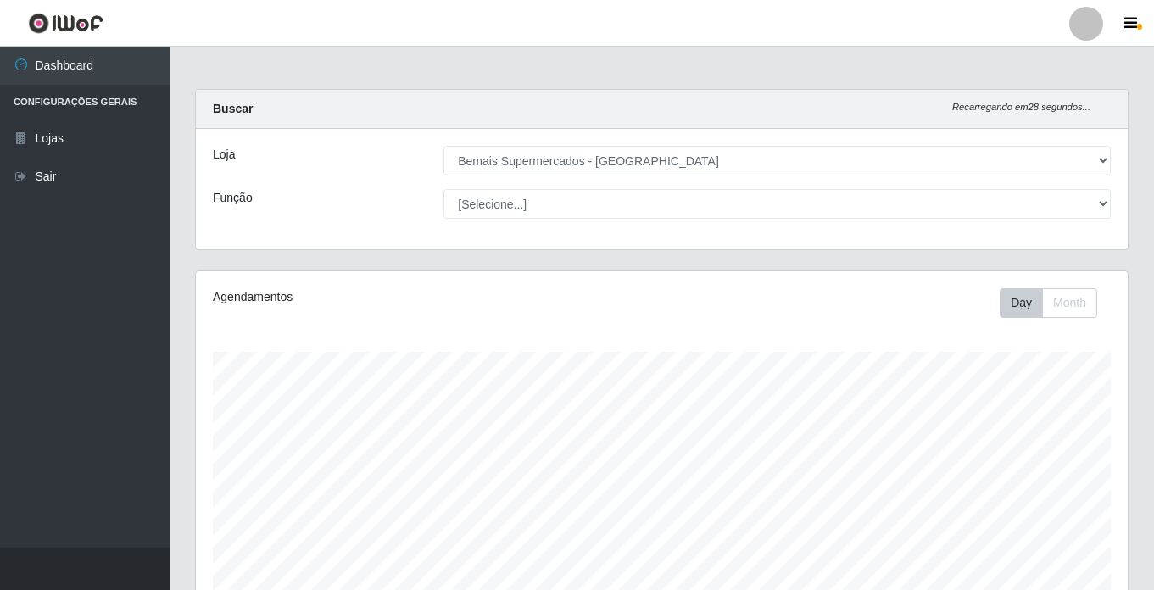
select select "250"
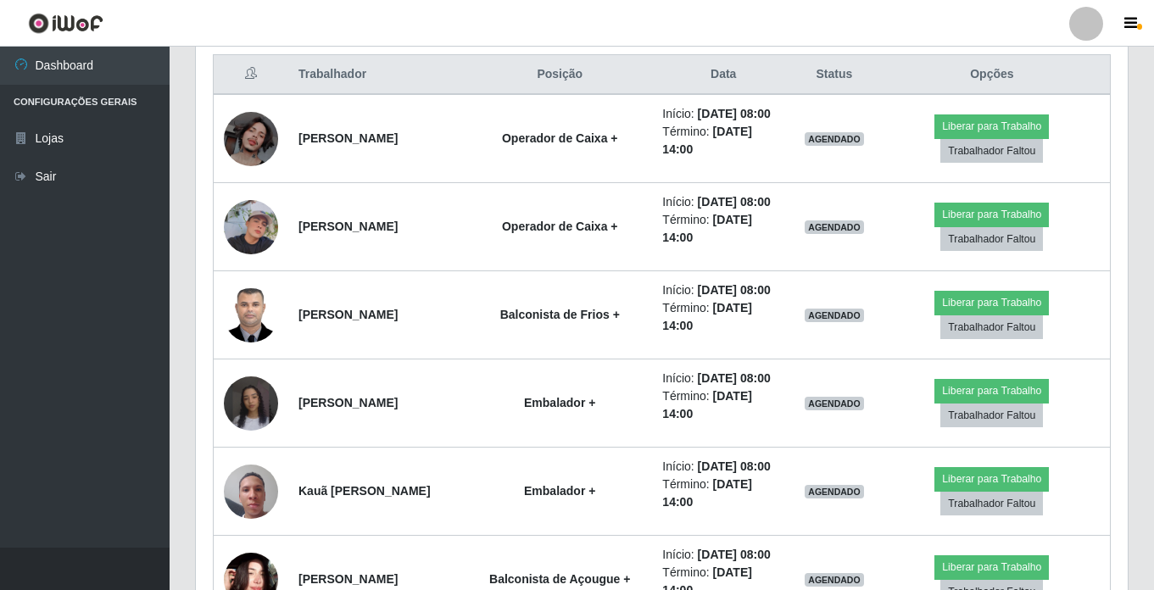
scroll to position [678, 0]
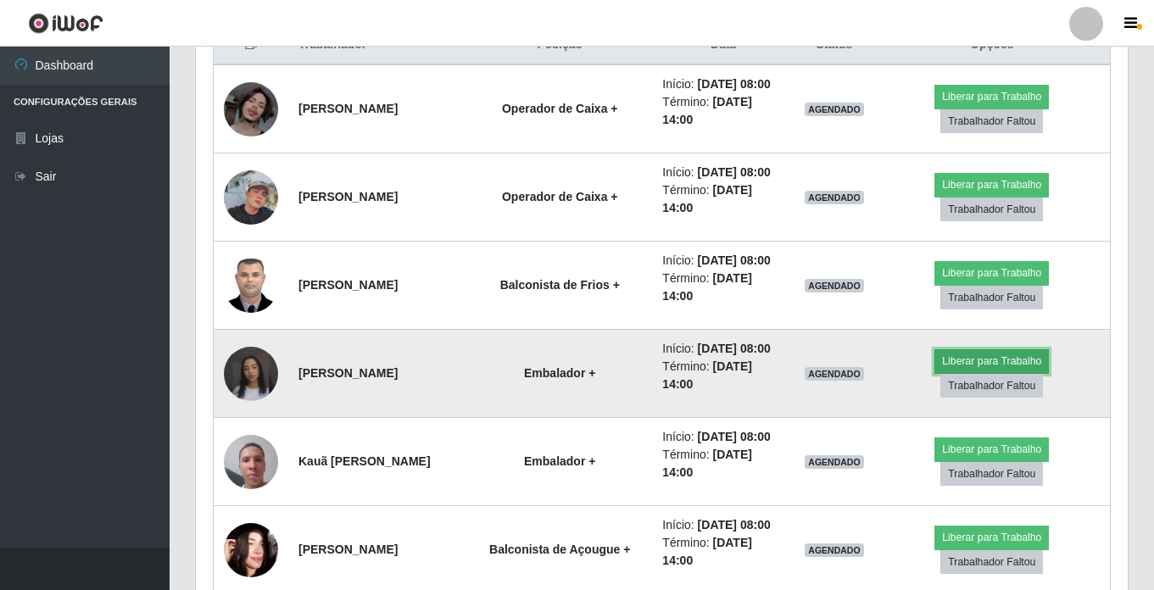
click at [968, 373] on button "Liberar para Trabalho" at bounding box center [991, 361] width 114 height 24
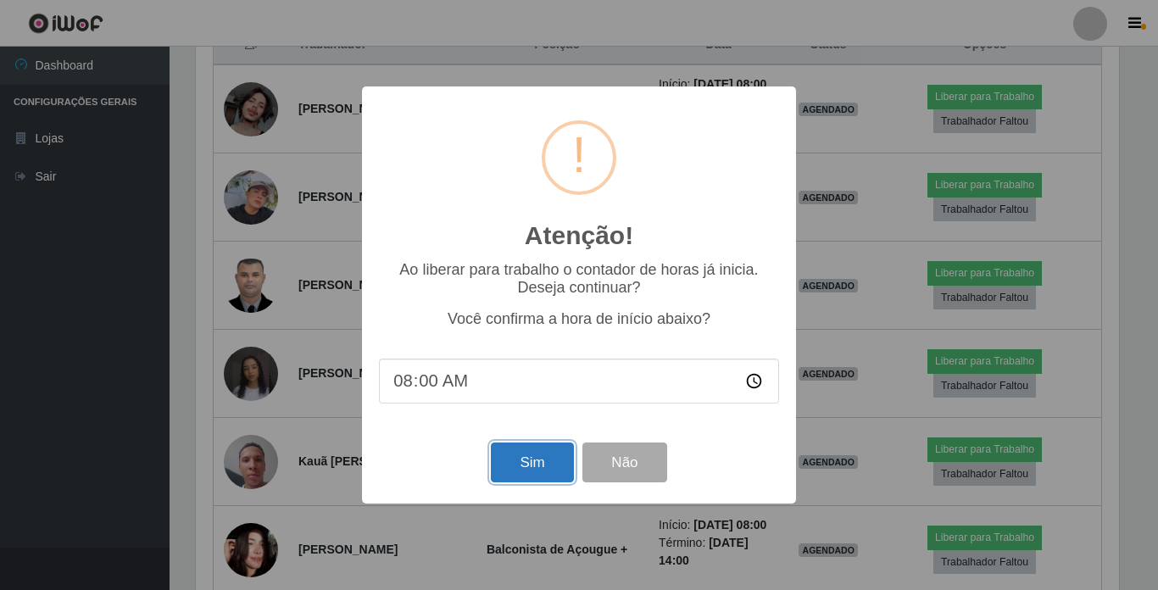
click at [513, 472] on button "Sim" at bounding box center [532, 462] width 82 height 40
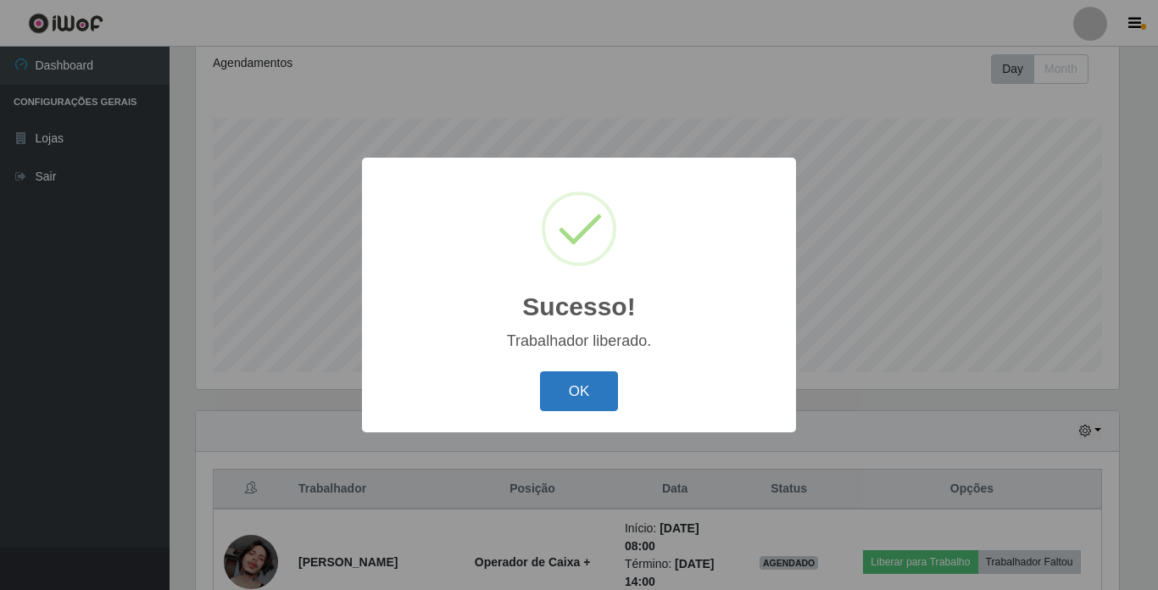
click at [562, 390] on button "OK" at bounding box center [579, 391] width 79 height 40
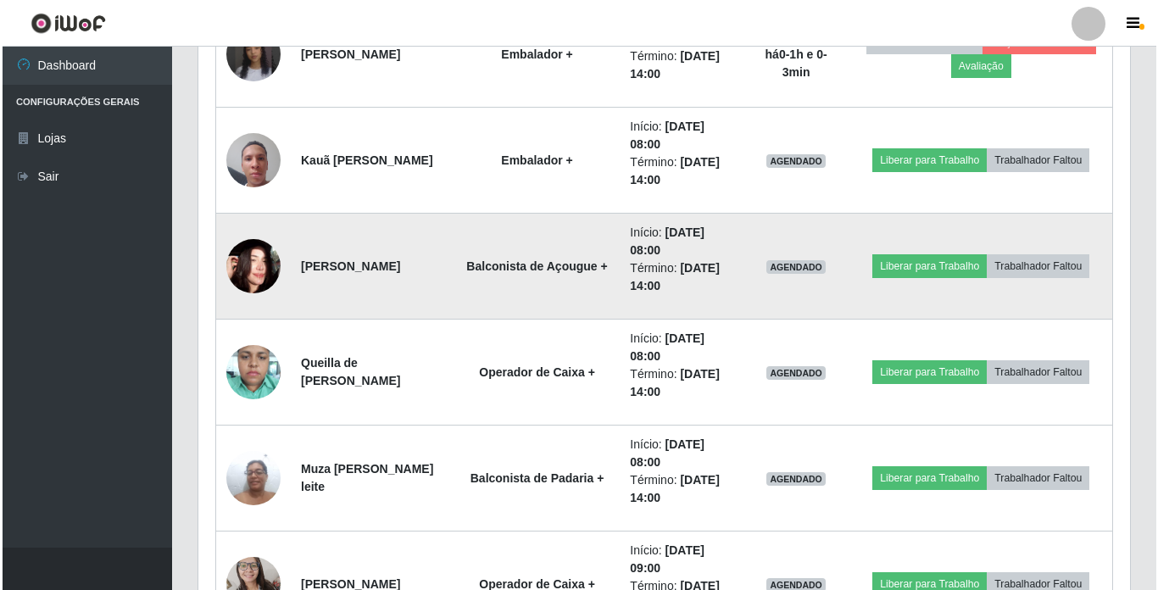
scroll to position [1166, 0]
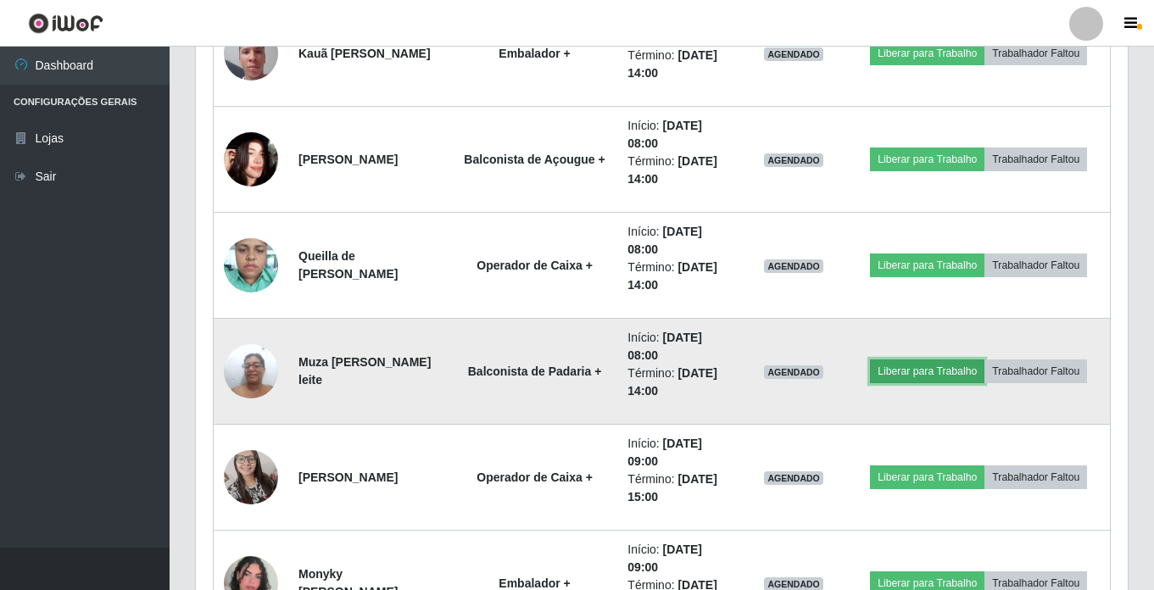
click at [910, 371] on button "Liberar para Trabalho" at bounding box center [927, 371] width 114 height 24
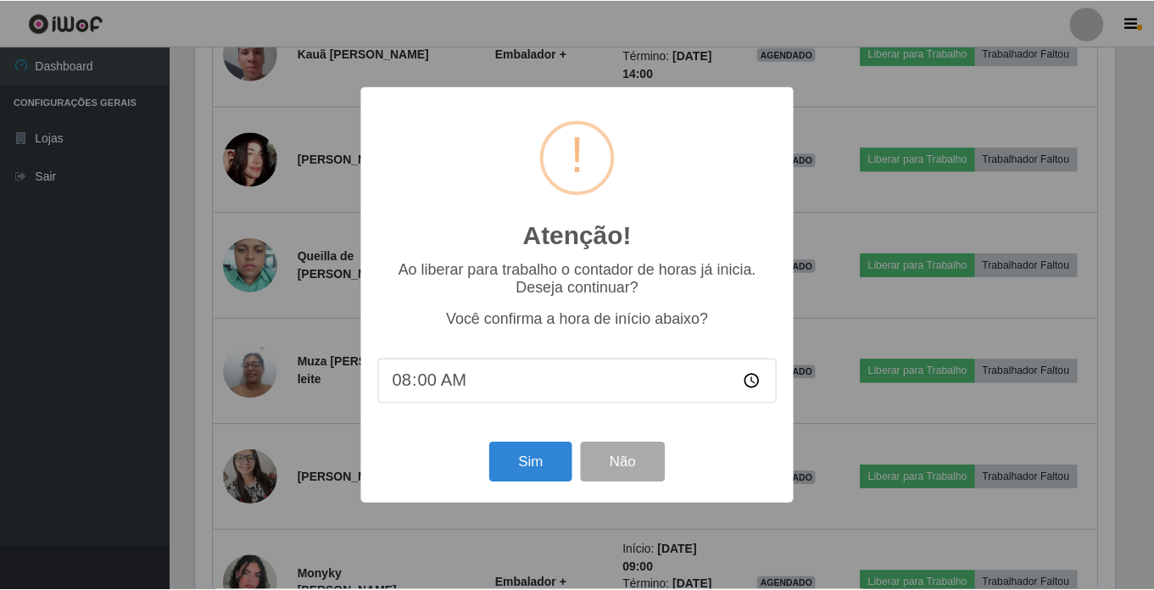
scroll to position [352, 923]
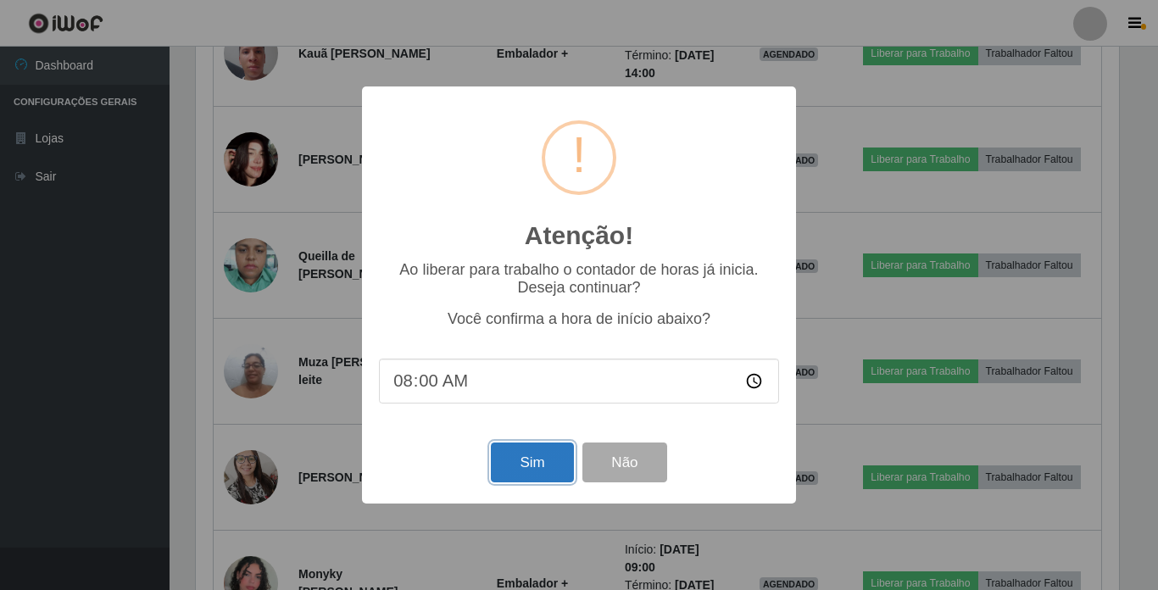
click at [520, 468] on button "Sim" at bounding box center [532, 462] width 82 height 40
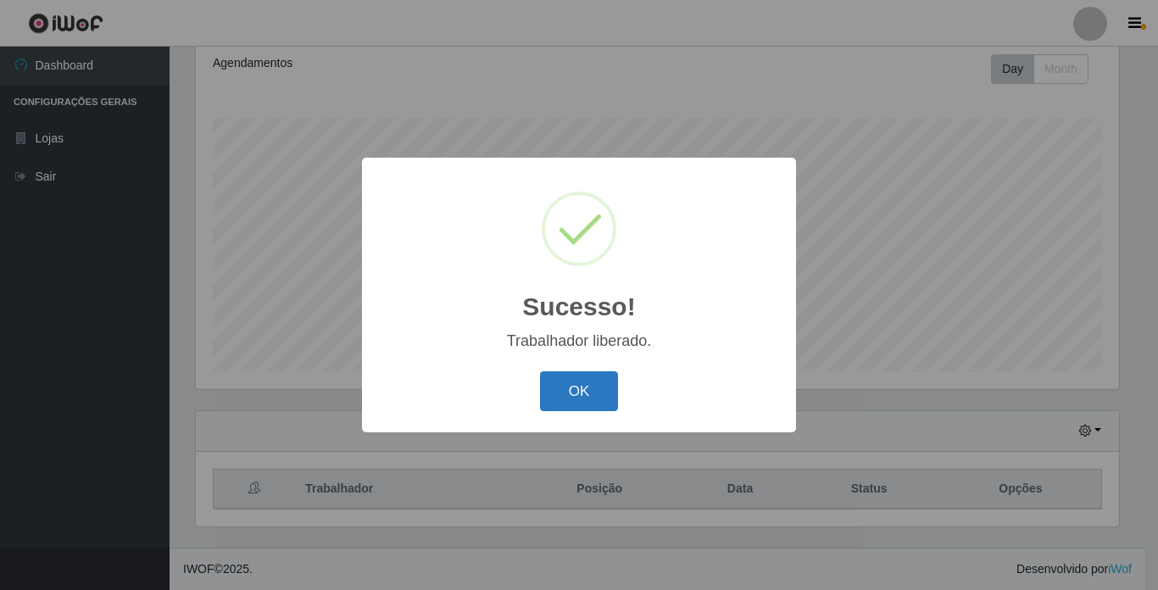
drag, startPoint x: 579, startPoint y: 398, endPoint x: 587, endPoint y: 390, distance: 11.4
click at [580, 398] on button "OK" at bounding box center [579, 391] width 79 height 40
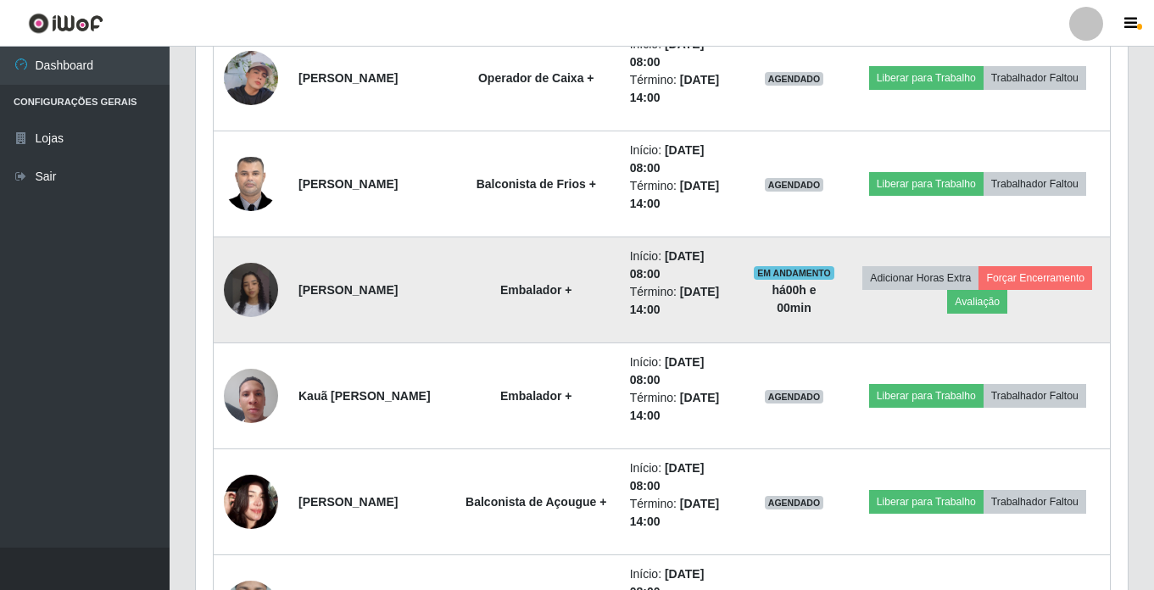
scroll to position [827, 0]
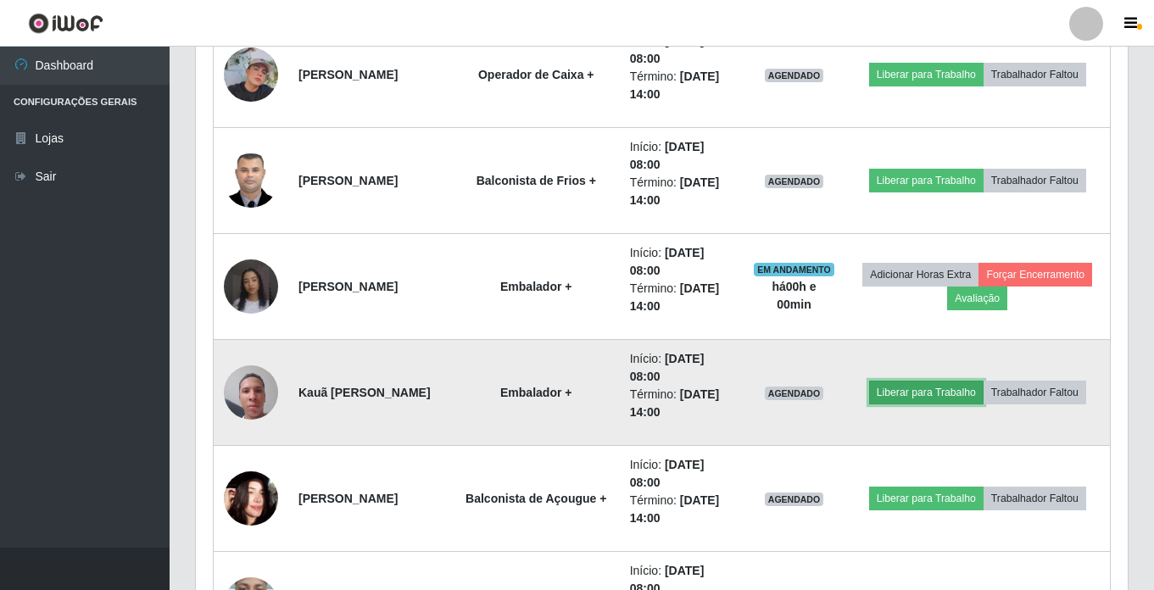
click at [934, 395] on button "Liberar para Trabalho" at bounding box center [926, 393] width 114 height 24
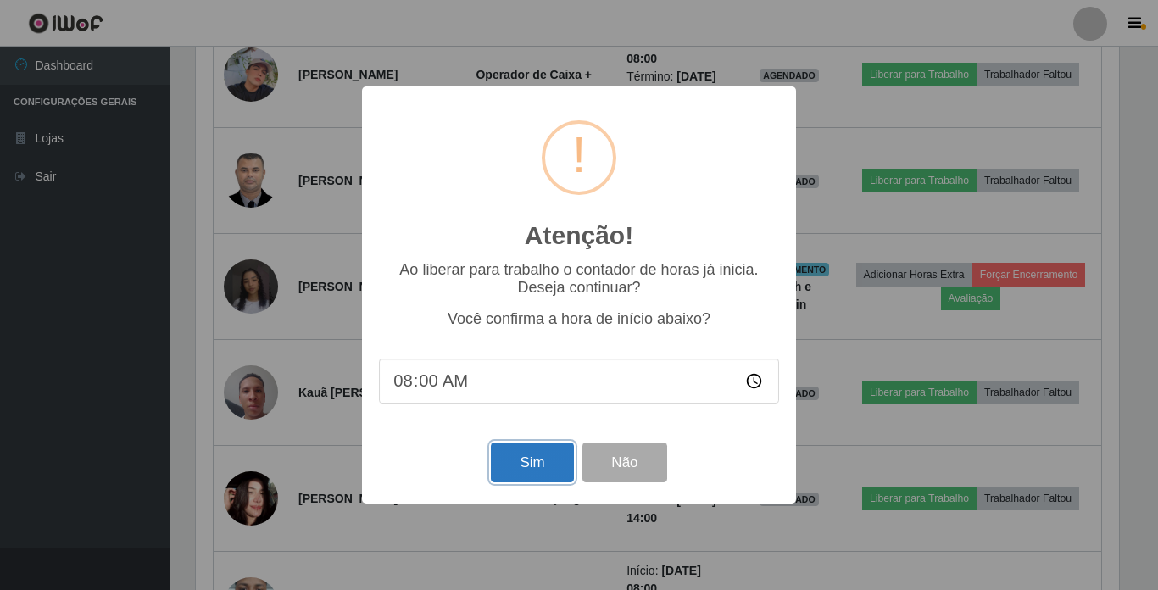
click at [511, 454] on button "Sim" at bounding box center [532, 462] width 82 height 40
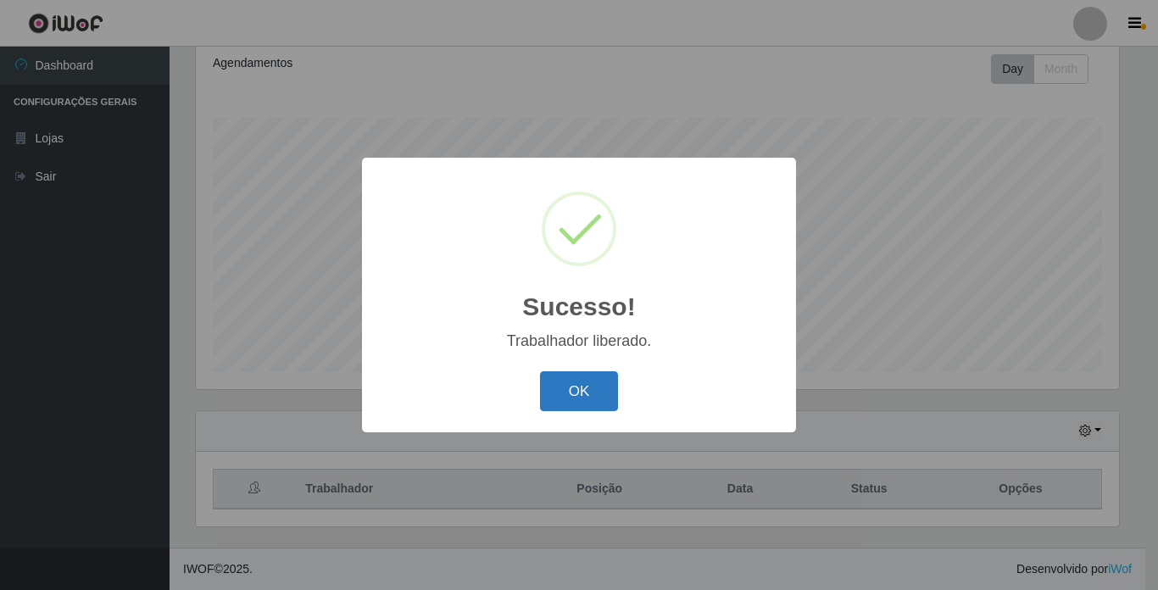
click at [568, 396] on button "OK" at bounding box center [579, 391] width 79 height 40
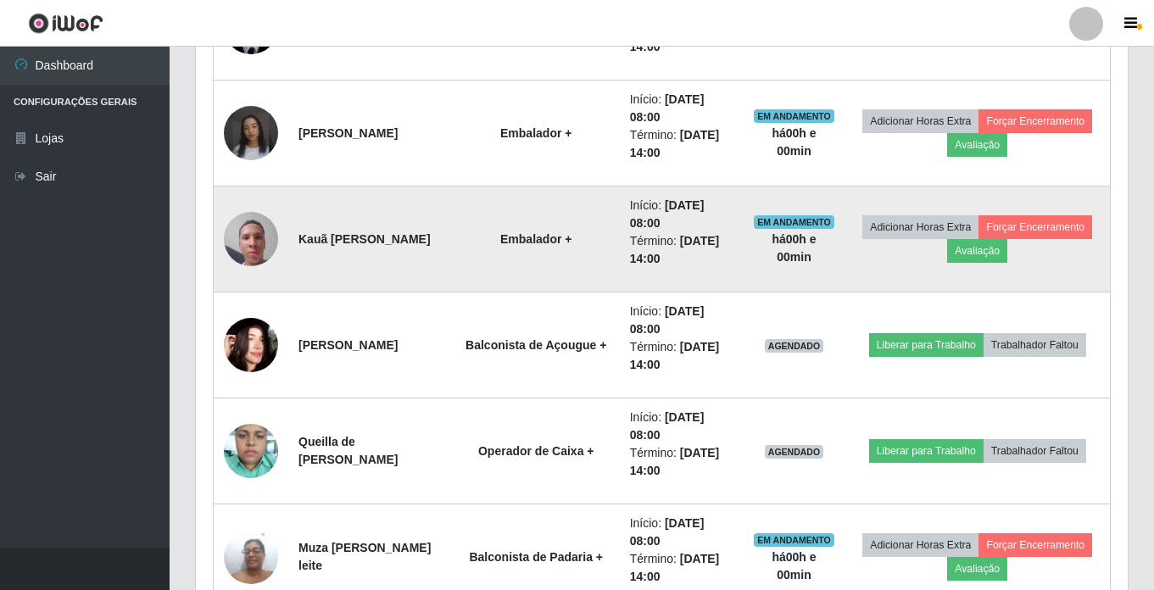
scroll to position [1082, 0]
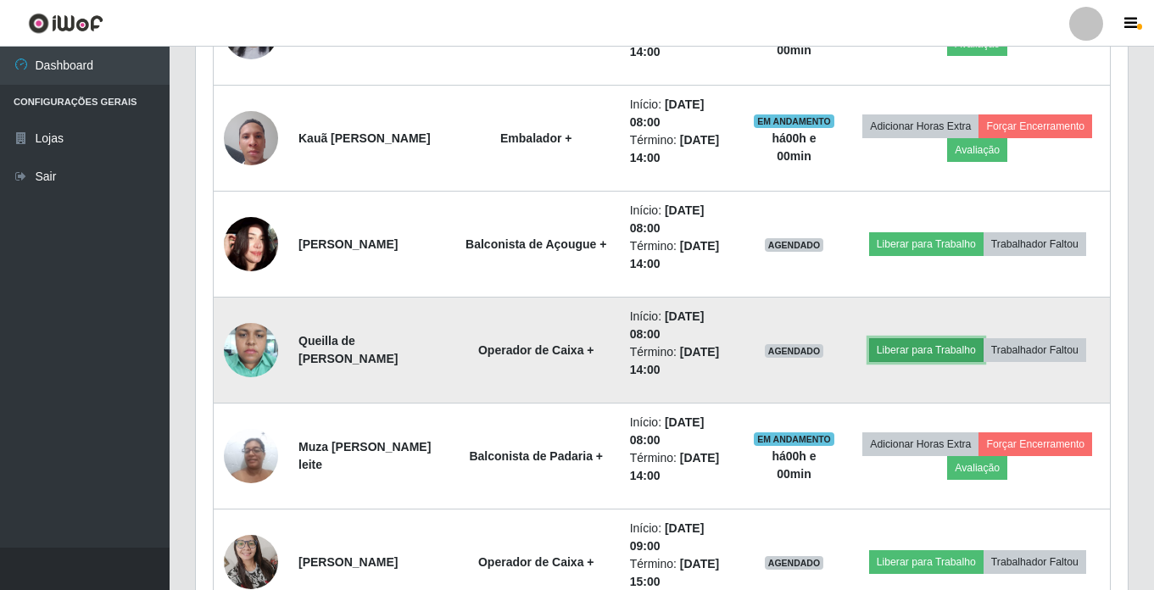
click at [937, 351] on button "Liberar para Trabalho" at bounding box center [926, 350] width 114 height 24
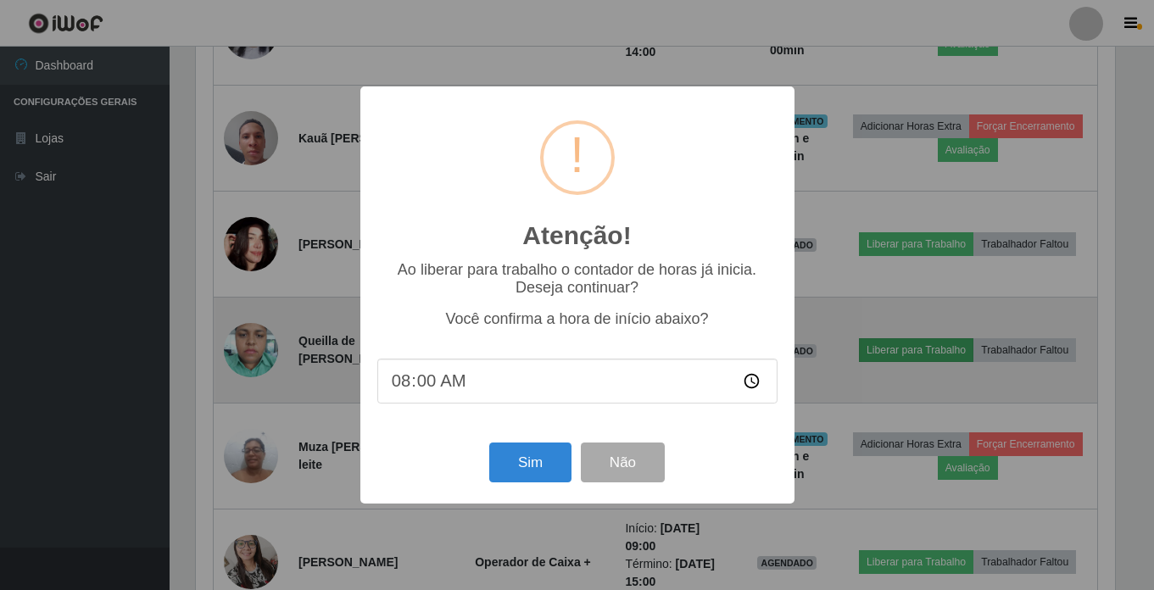
scroll to position [352, 923]
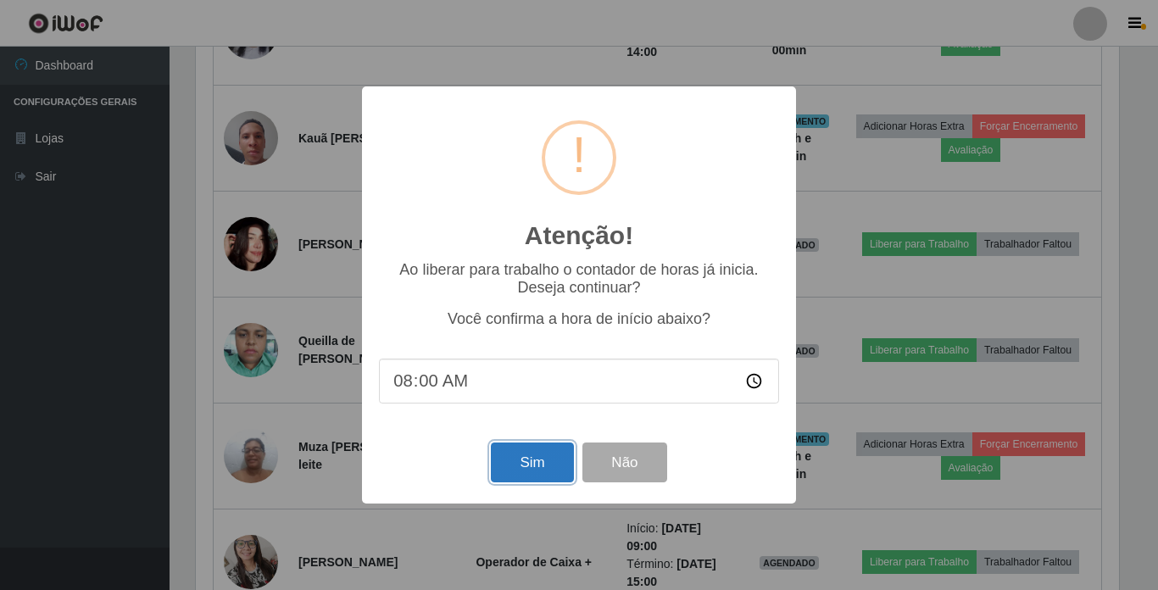
click at [525, 464] on button "Sim" at bounding box center [532, 462] width 82 height 40
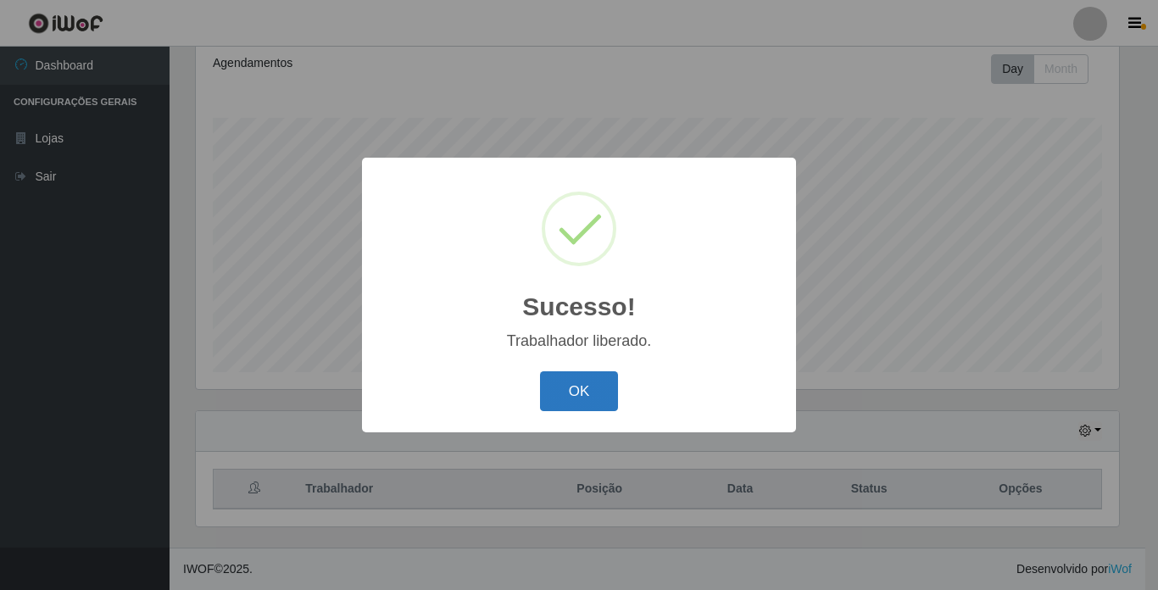
click at [573, 393] on button "OK" at bounding box center [579, 391] width 79 height 40
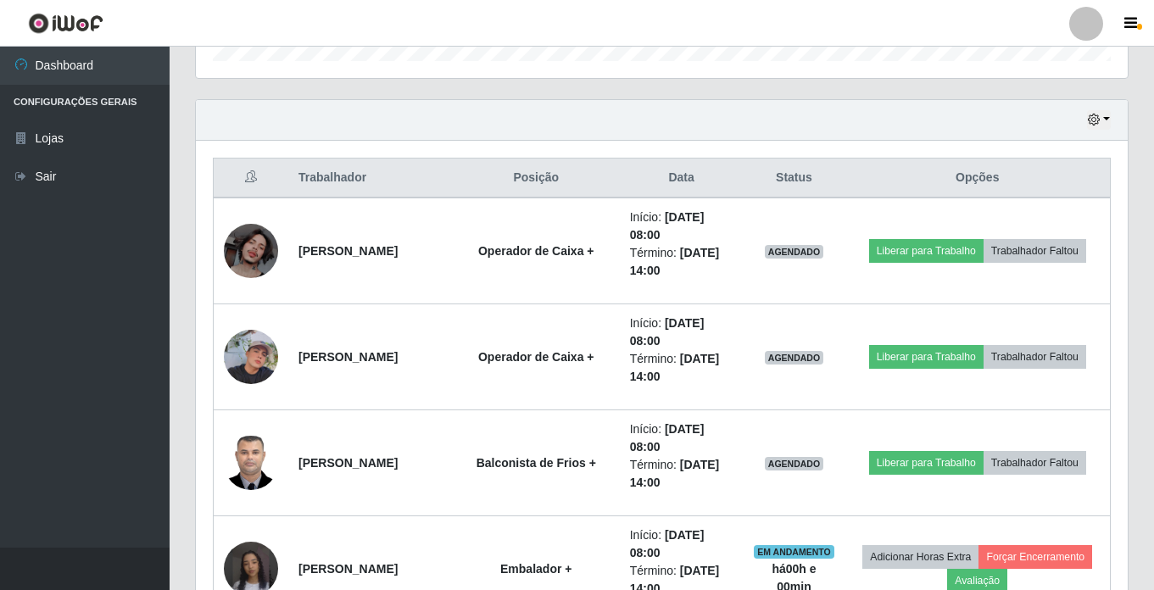
scroll to position [573, 0]
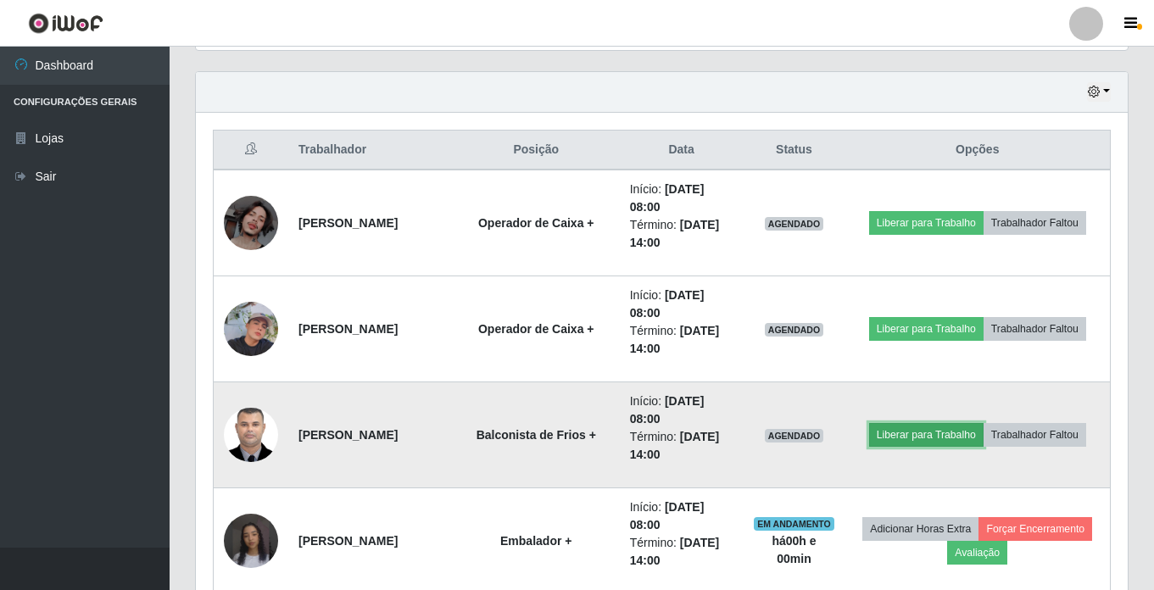
click at [921, 437] on button "Liberar para Trabalho" at bounding box center [926, 435] width 114 height 24
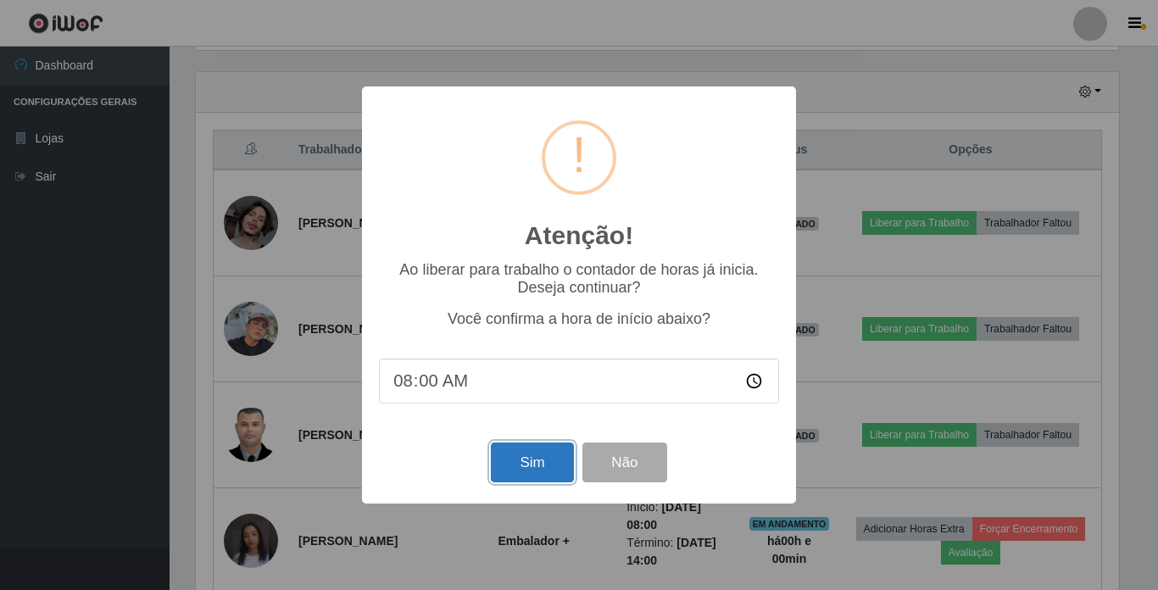
click at [539, 456] on button "Sim" at bounding box center [532, 462] width 82 height 40
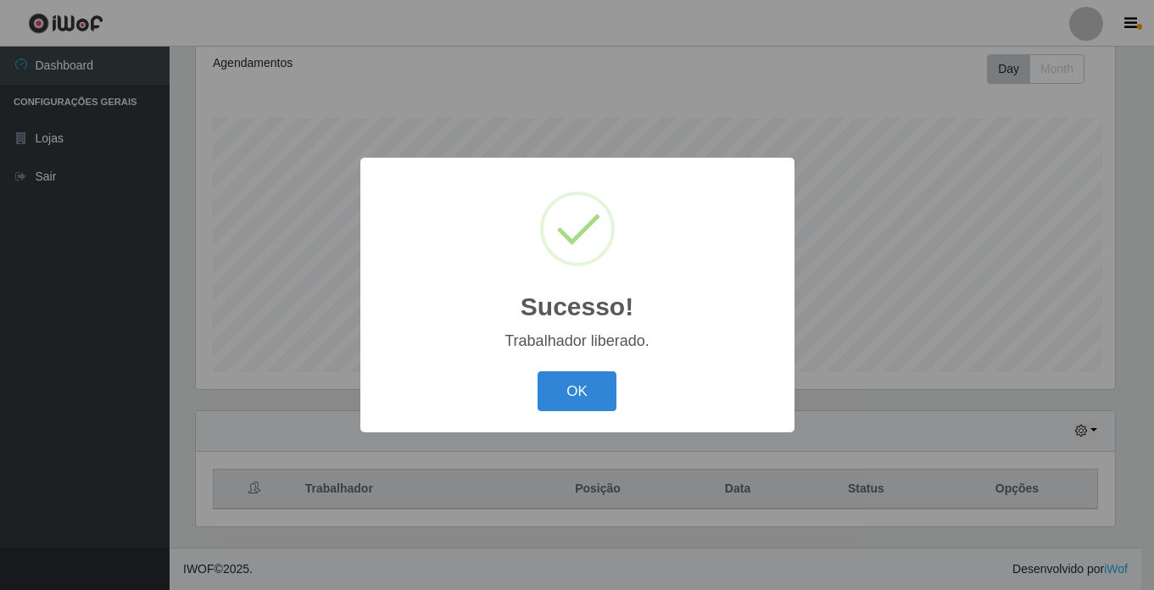
scroll to position [0, 0]
click at [596, 388] on button "OK" at bounding box center [579, 391] width 79 height 40
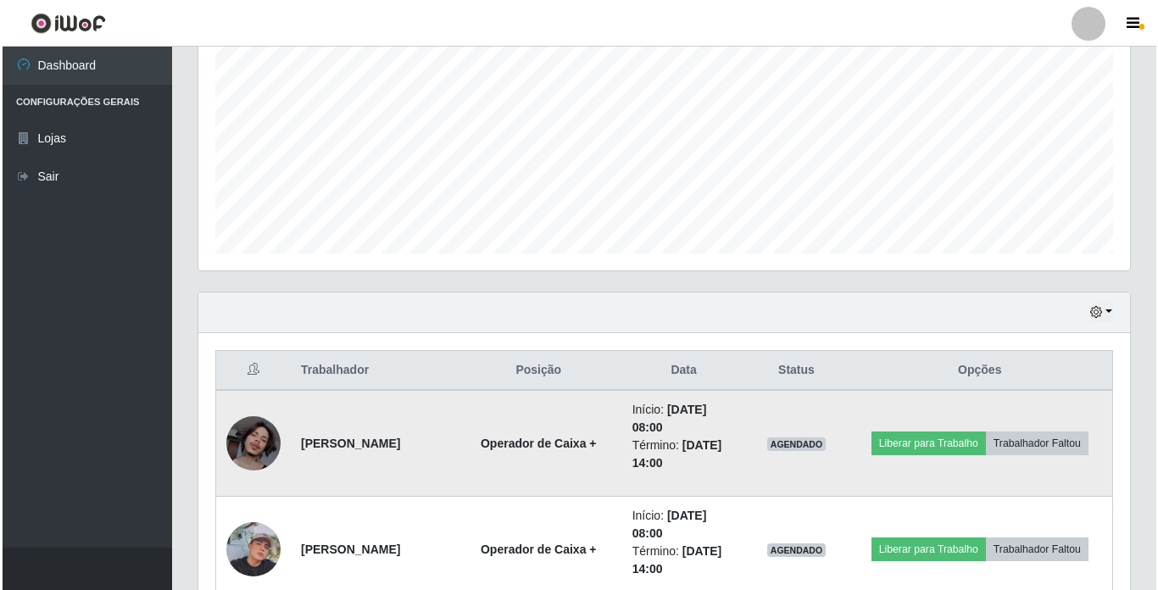
scroll to position [488, 0]
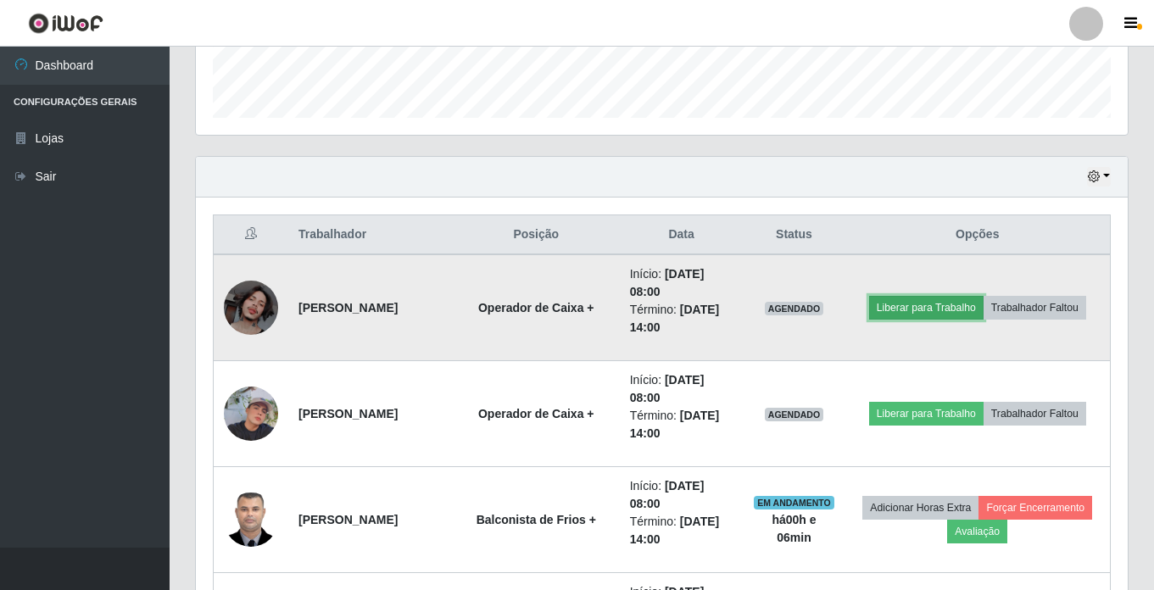
click at [941, 300] on button "Liberar para Trabalho" at bounding box center [926, 308] width 114 height 24
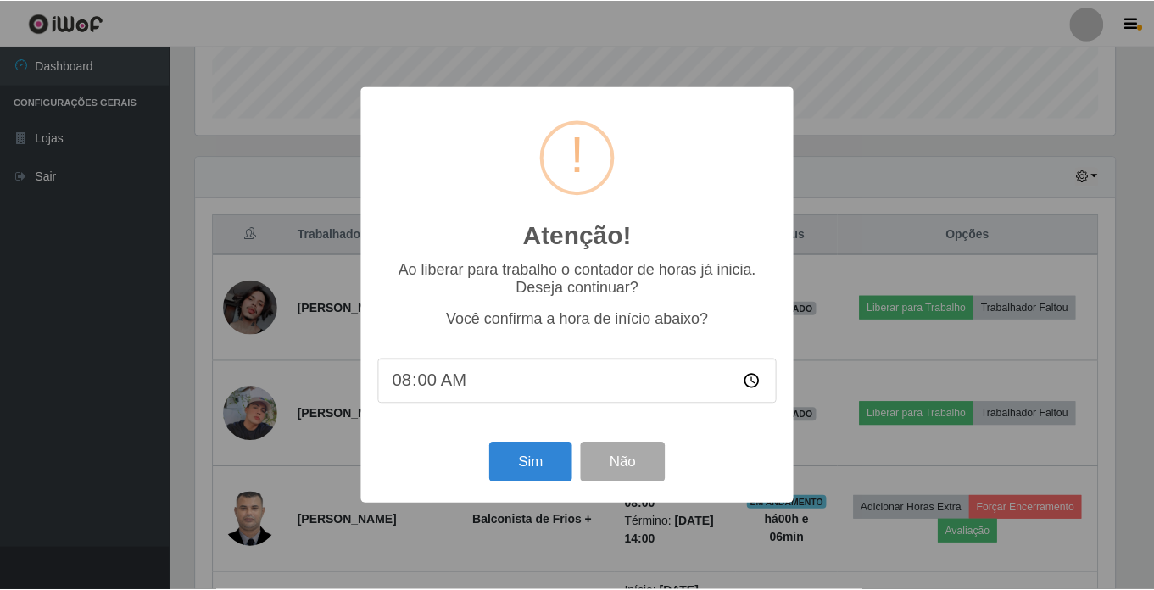
scroll to position [352, 923]
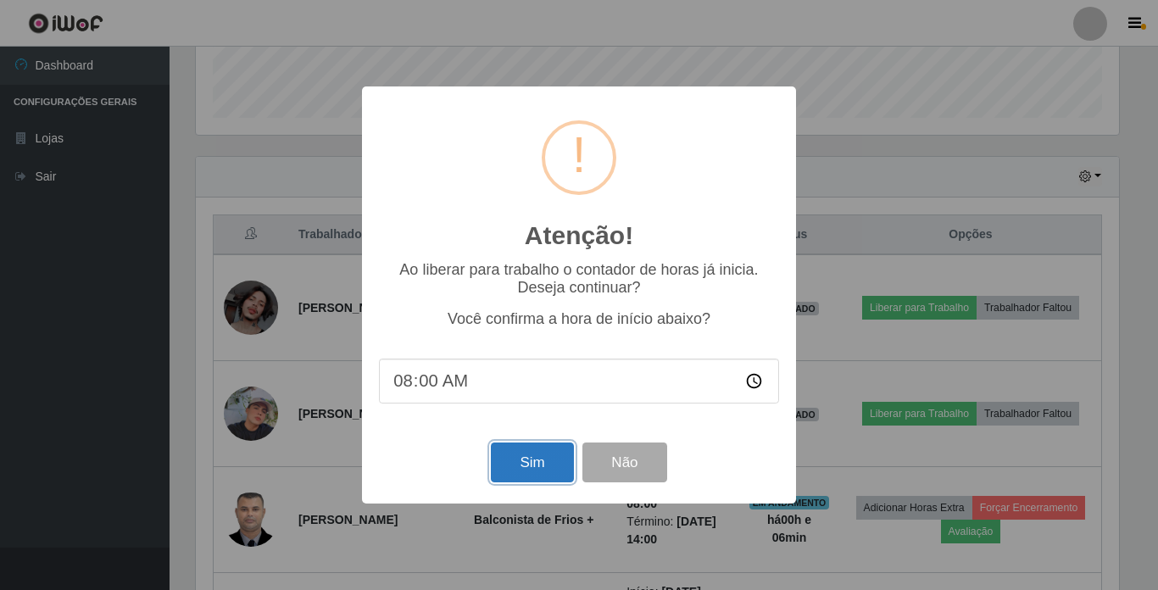
click at [519, 456] on button "Sim" at bounding box center [532, 462] width 82 height 40
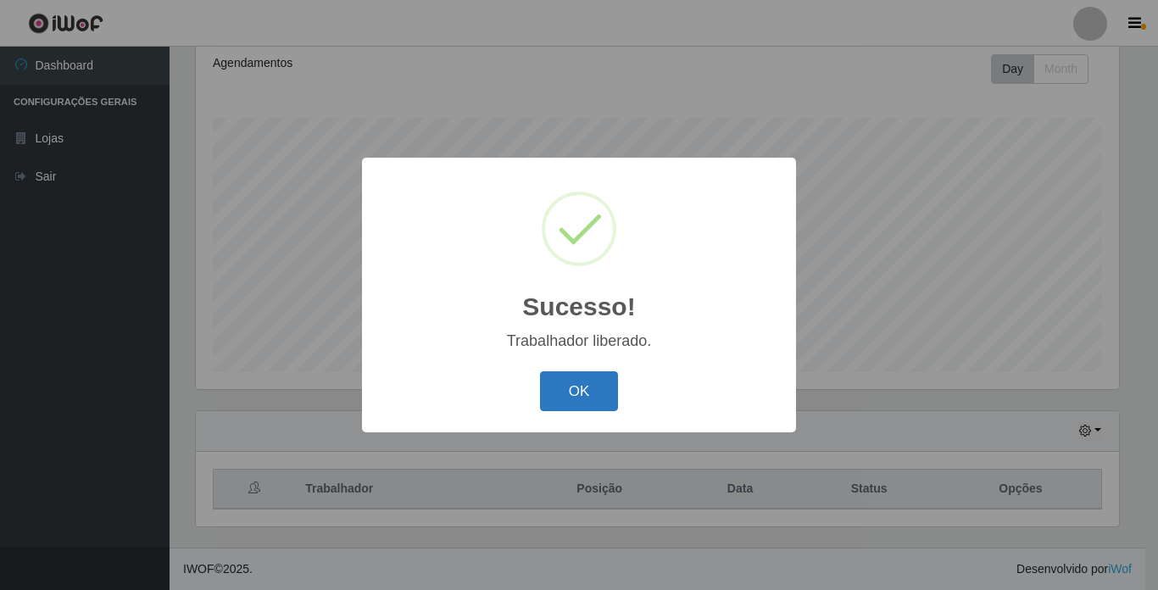
click at [585, 392] on button "OK" at bounding box center [579, 391] width 79 height 40
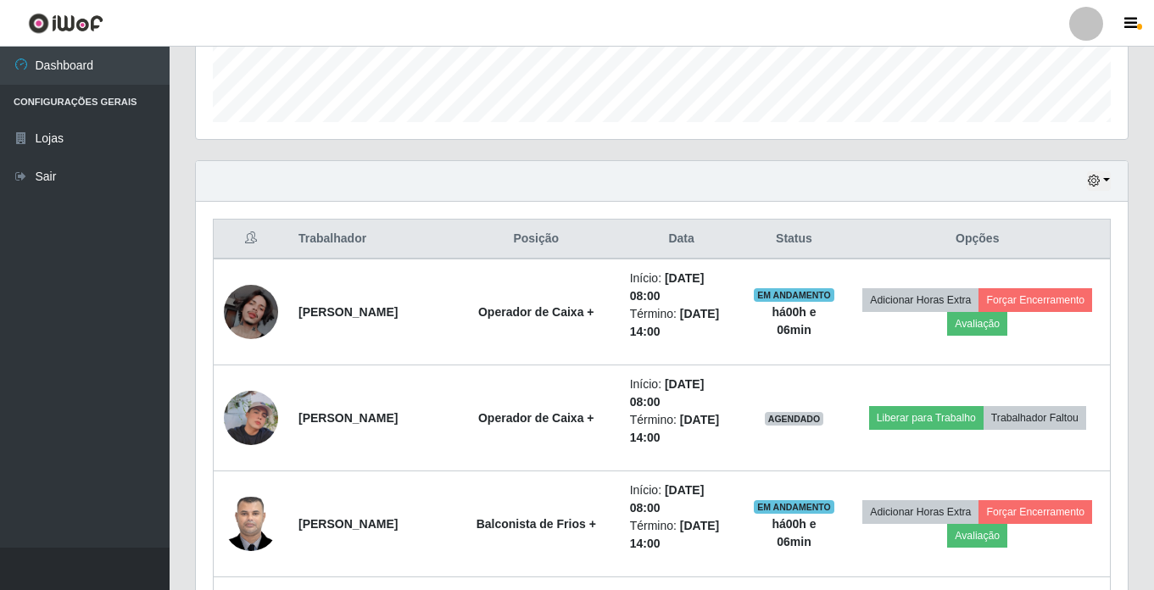
scroll to position [488, 0]
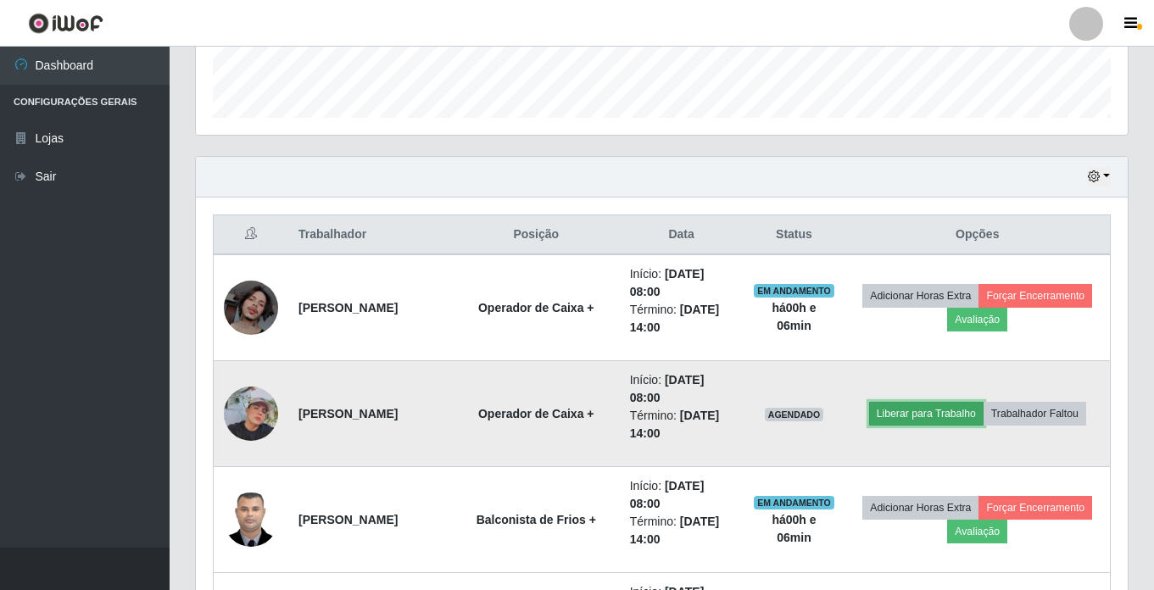
click at [939, 410] on button "Liberar para Trabalho" at bounding box center [926, 414] width 114 height 24
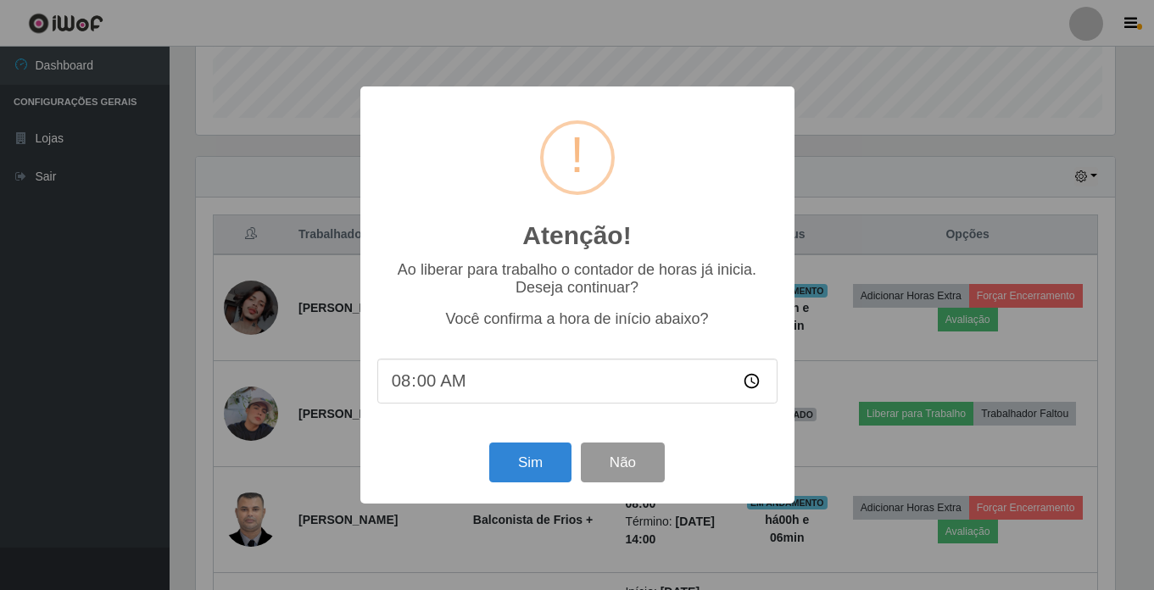
scroll to position [352, 923]
click at [515, 460] on button "Sim" at bounding box center [532, 462] width 82 height 40
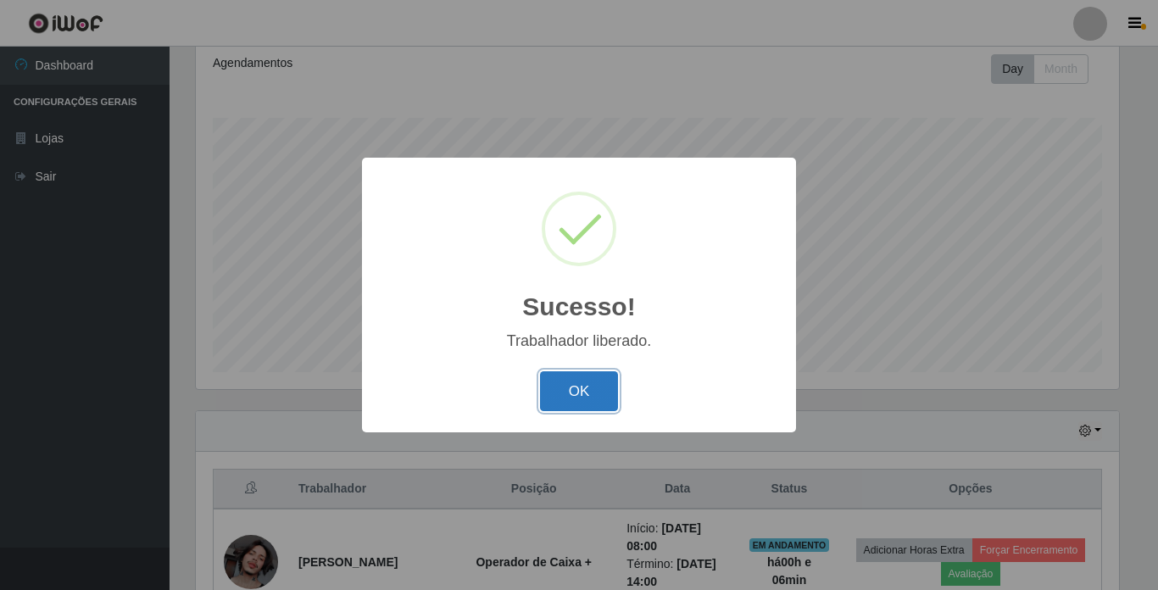
click at [576, 381] on button "OK" at bounding box center [579, 391] width 79 height 40
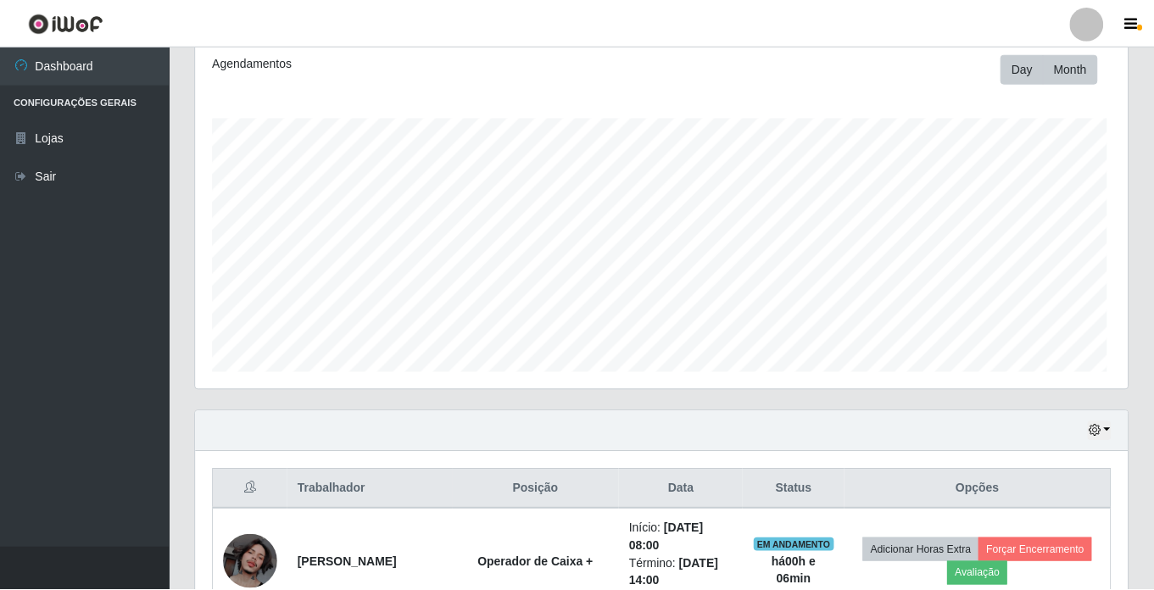
scroll to position [352, 932]
